Goal: Submit feedback/report problem: Leave review/rating

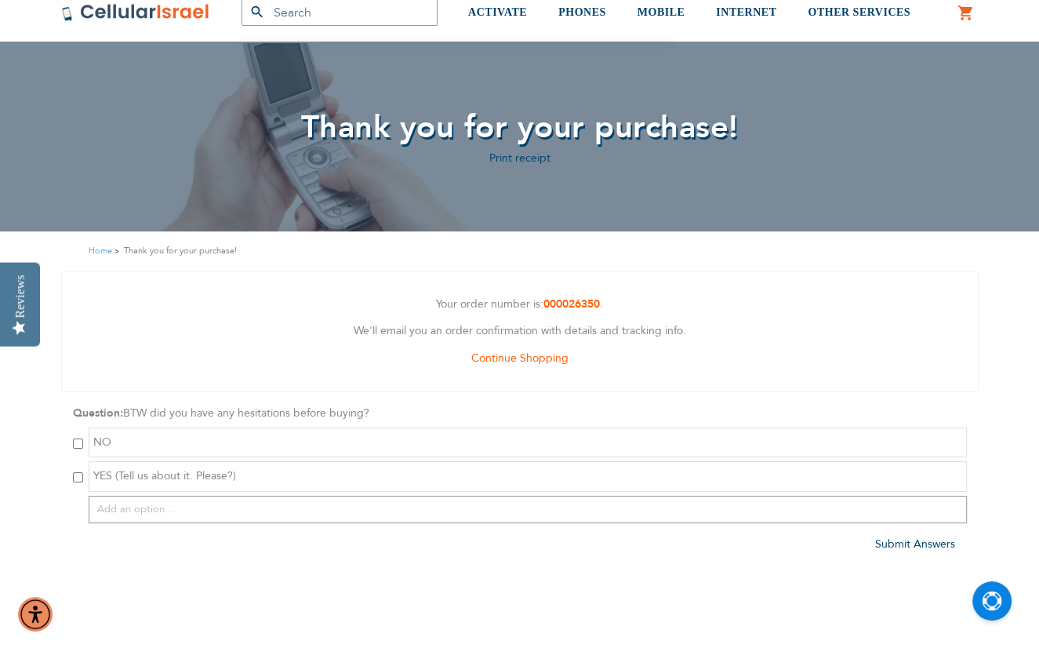
scroll to position [78, 0]
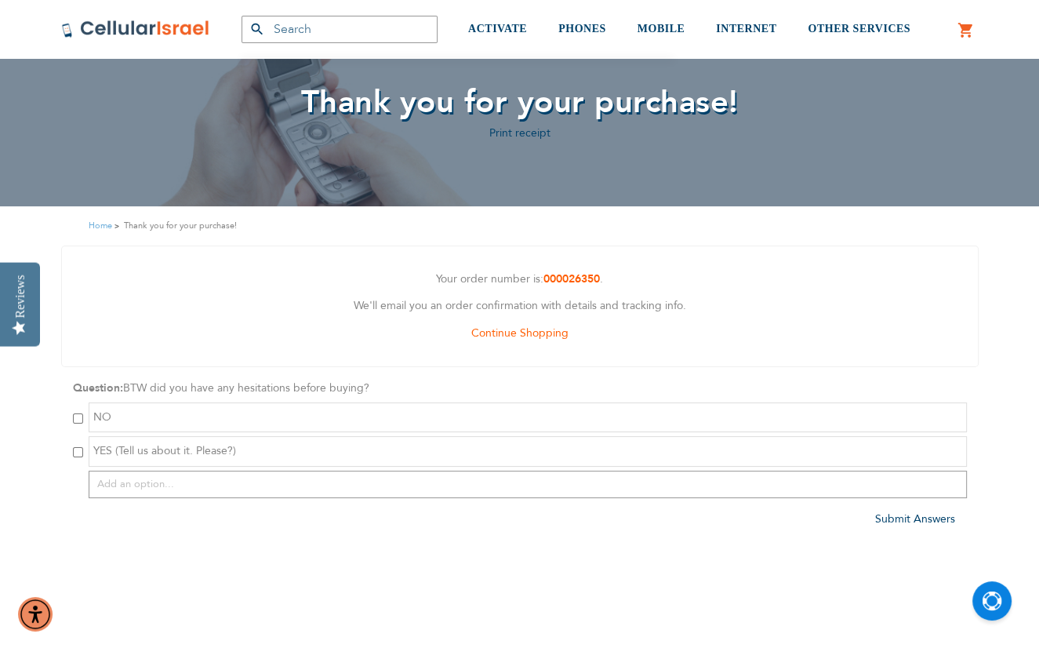
click at [212, 453] on span "YES (Tell us about it. Please?)" at bounding box center [164, 450] width 143 height 15
click at [77, 444] on div at bounding box center [78, 454] width 10 height 20
click at [89, 456] on div "YES (Tell us about it. Please?)" at bounding box center [528, 451] width 879 height 31
click at [85, 454] on div "YES (Tell us about it. Please?)" at bounding box center [520, 451] width 894 height 31
click at [80, 453] on input "checkbox" at bounding box center [78, 452] width 10 height 10
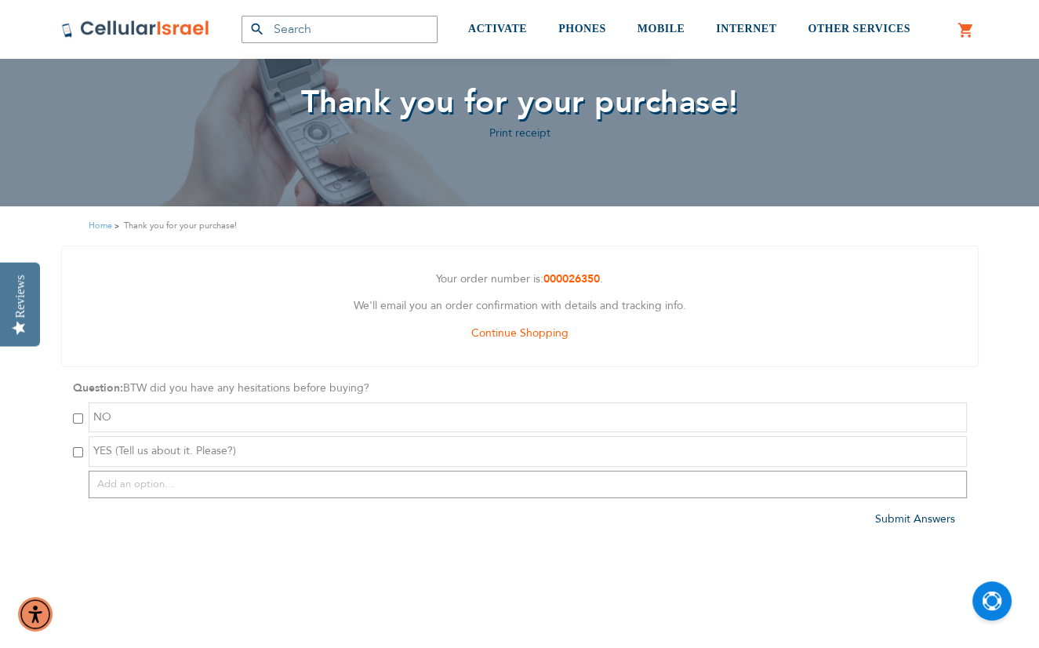
checkbox input "true"
click at [143, 460] on div "YES (Tell us about it. Please?)" at bounding box center [528, 451] width 879 height 31
click at [169, 490] on input "text" at bounding box center [528, 484] width 879 height 27
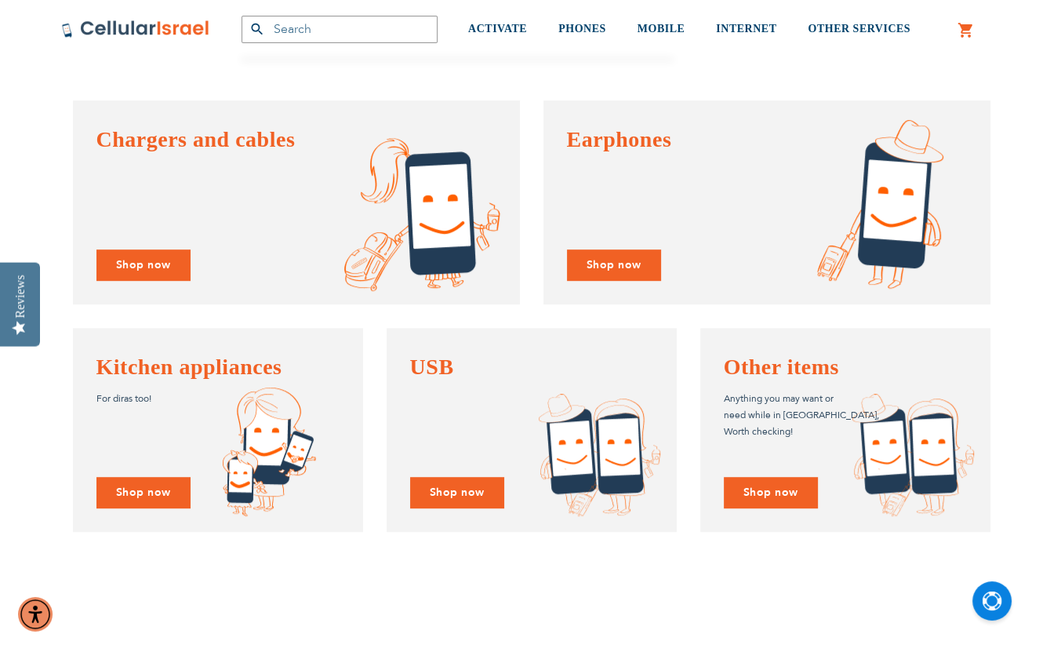
scroll to position [706, 0]
